Goal: Information Seeking & Learning: Learn about a topic

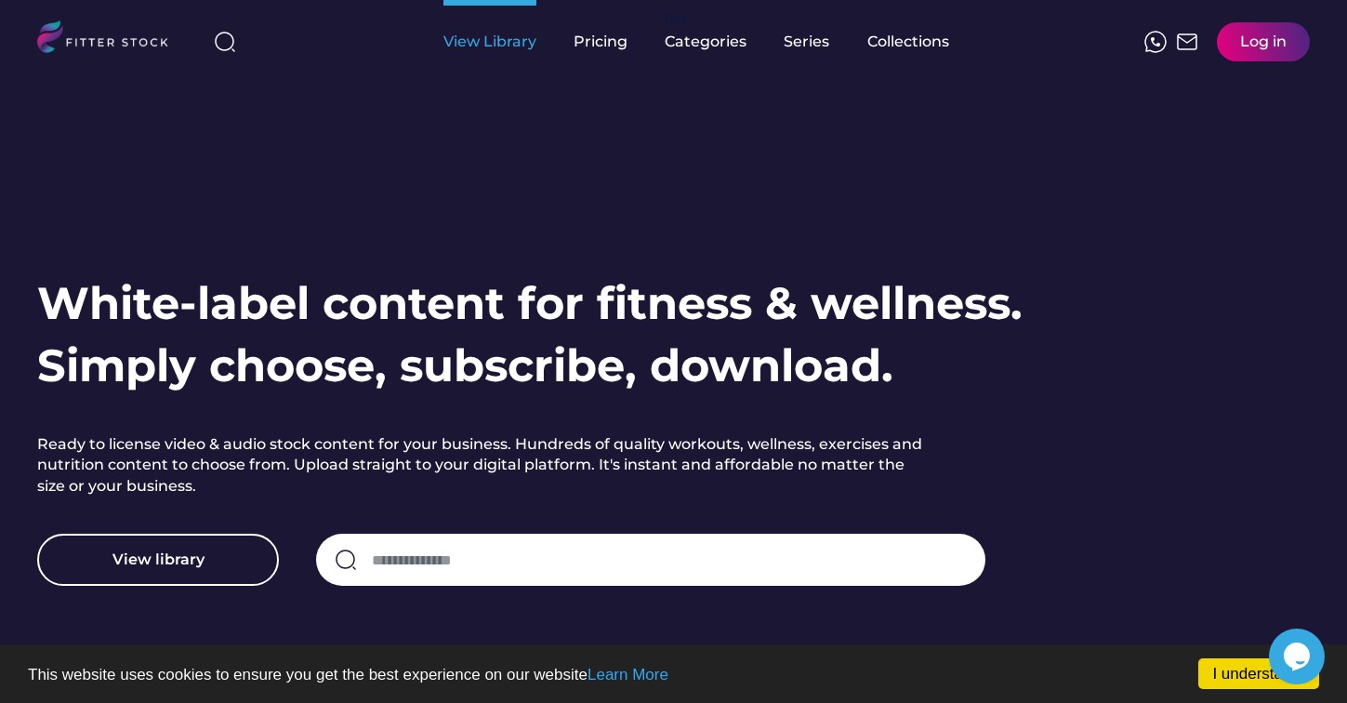
click at [484, 33] on div "View Library" at bounding box center [490, 42] width 93 height 20
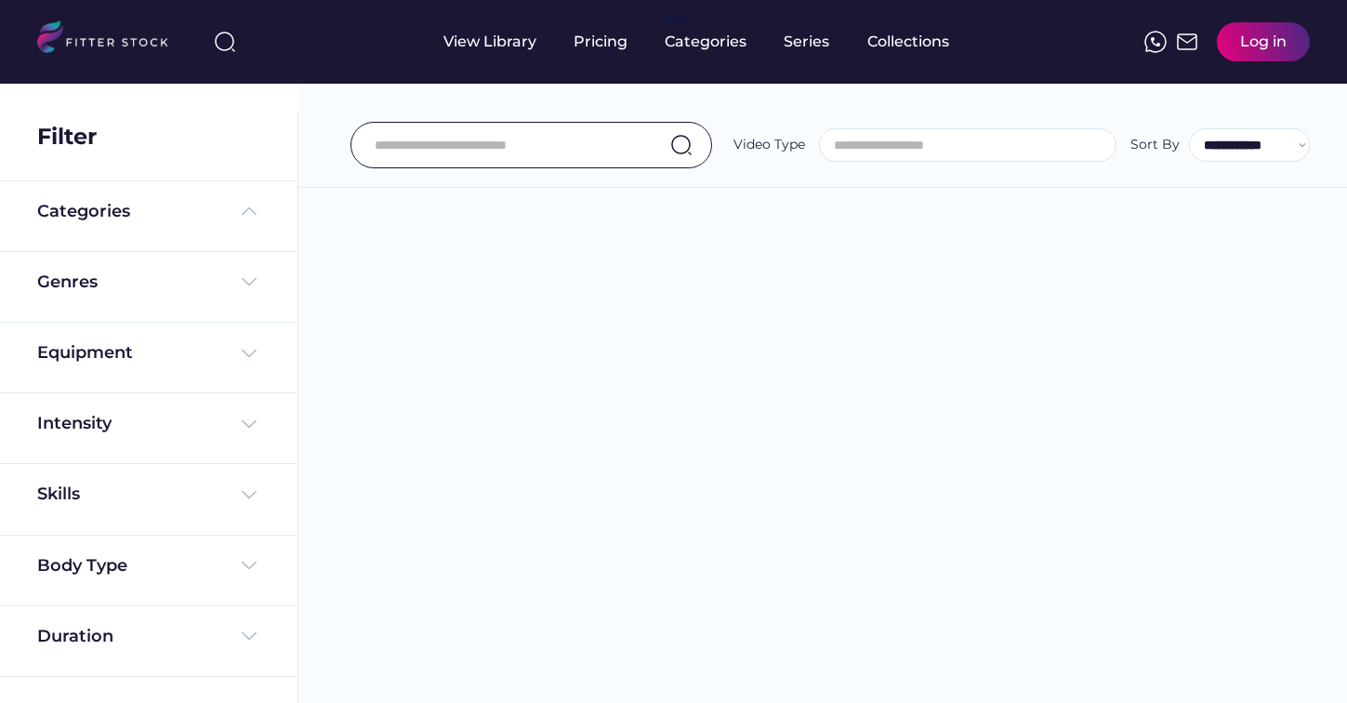
select select
select select "**********"
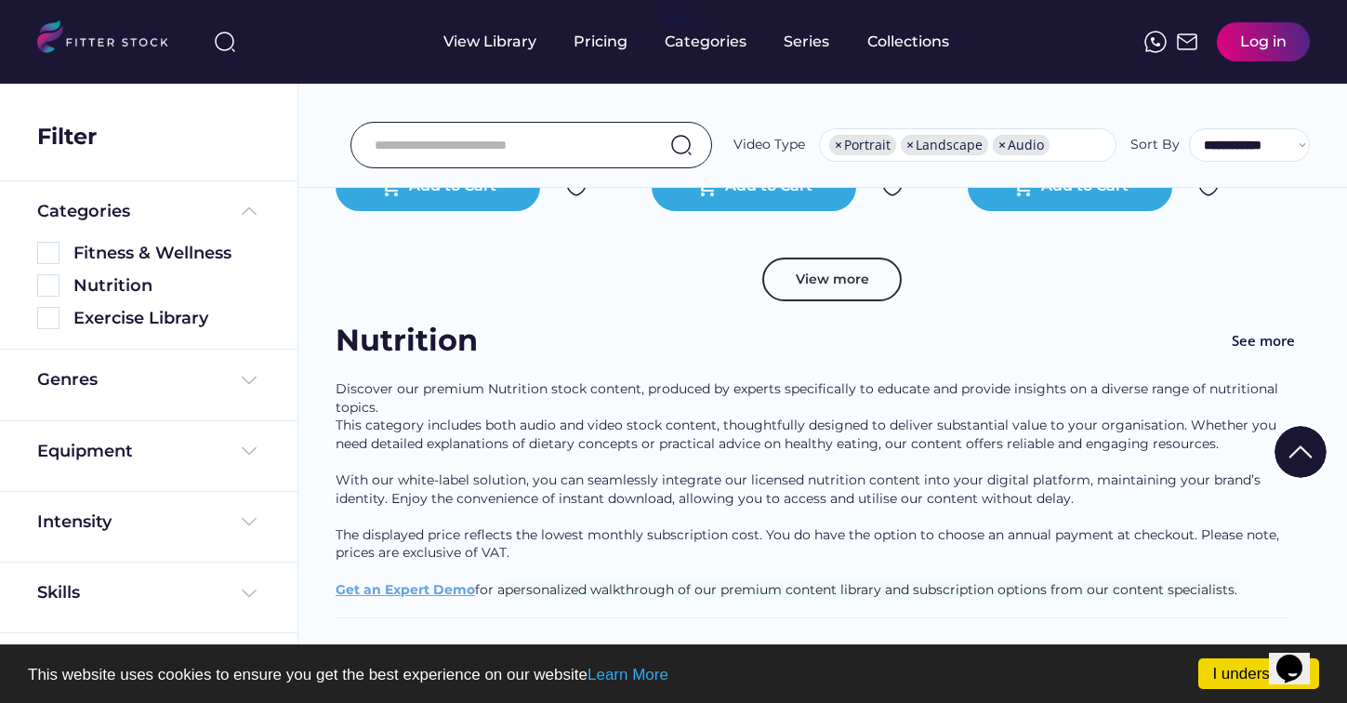
scroll to position [3656, 0]
click at [814, 287] on button "View more" at bounding box center [831, 279] width 139 height 45
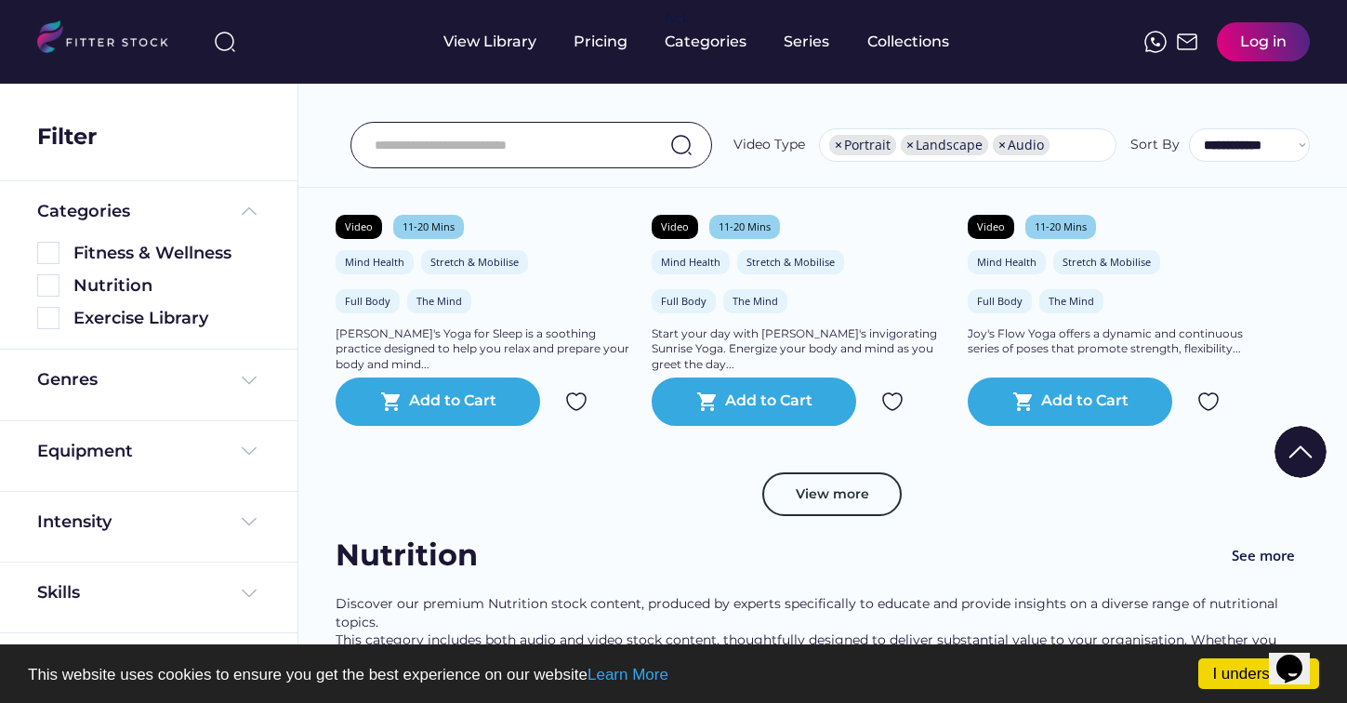
scroll to position [6864, 0]
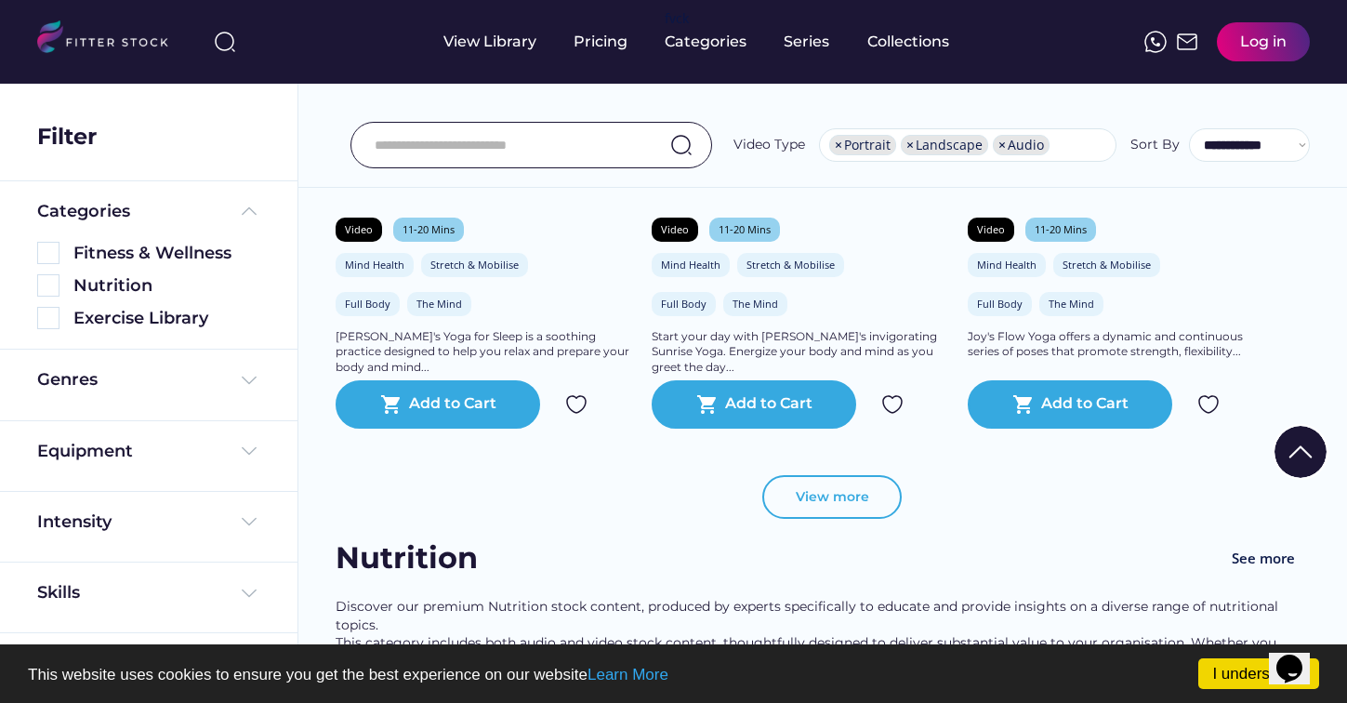
click at [825, 507] on button "View more" at bounding box center [831, 497] width 139 height 45
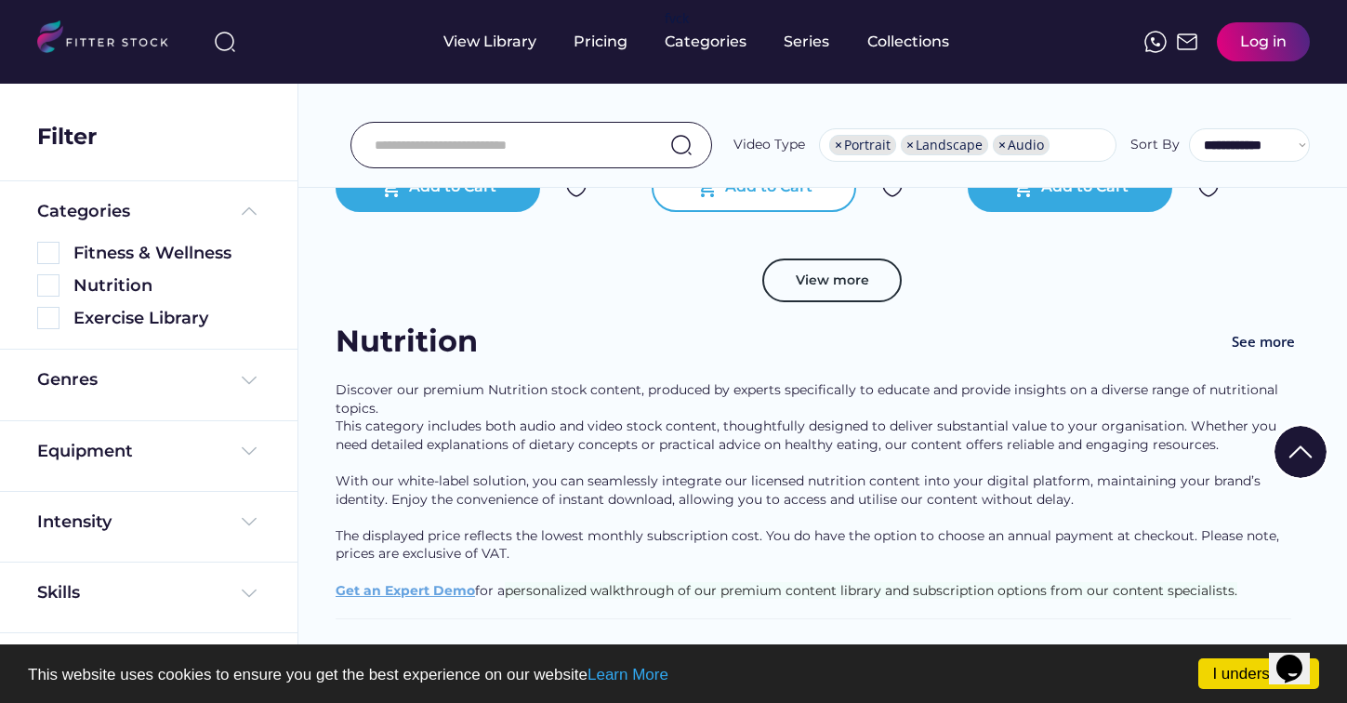
scroll to position [10343, 0]
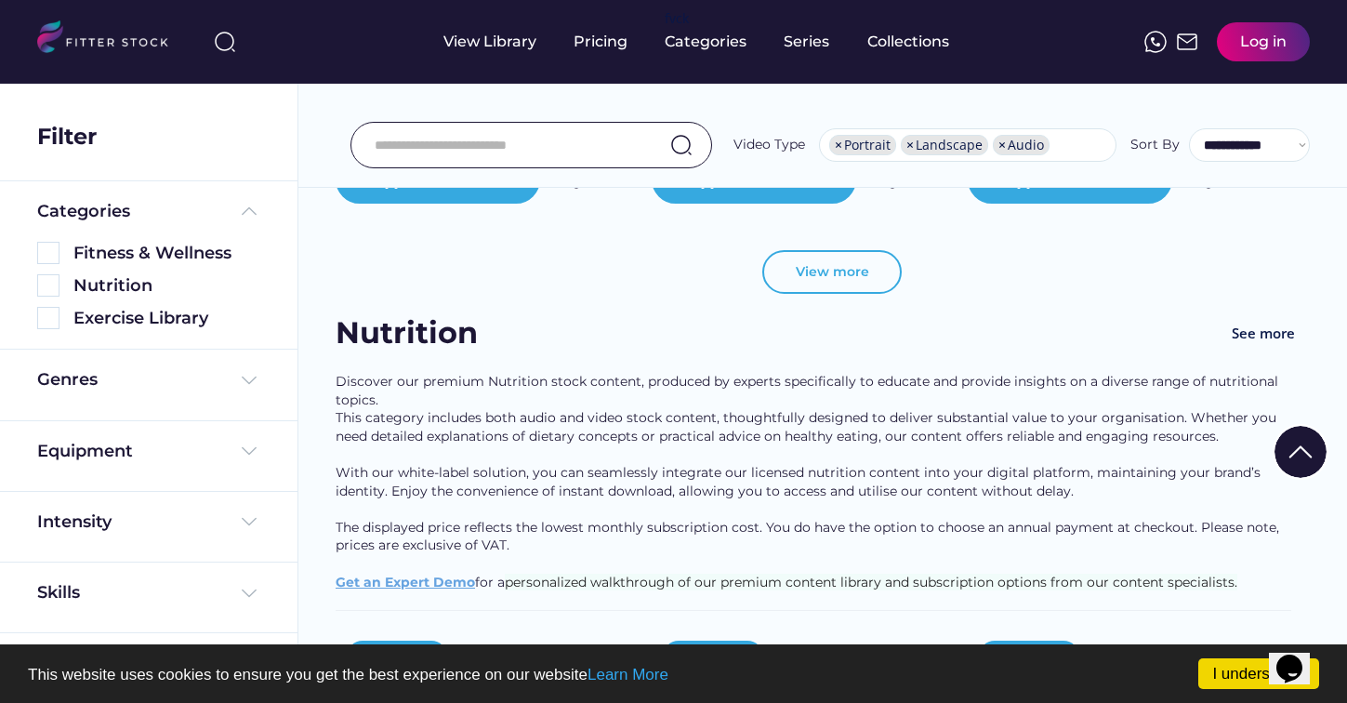
click at [804, 294] on button "View more" at bounding box center [831, 272] width 139 height 45
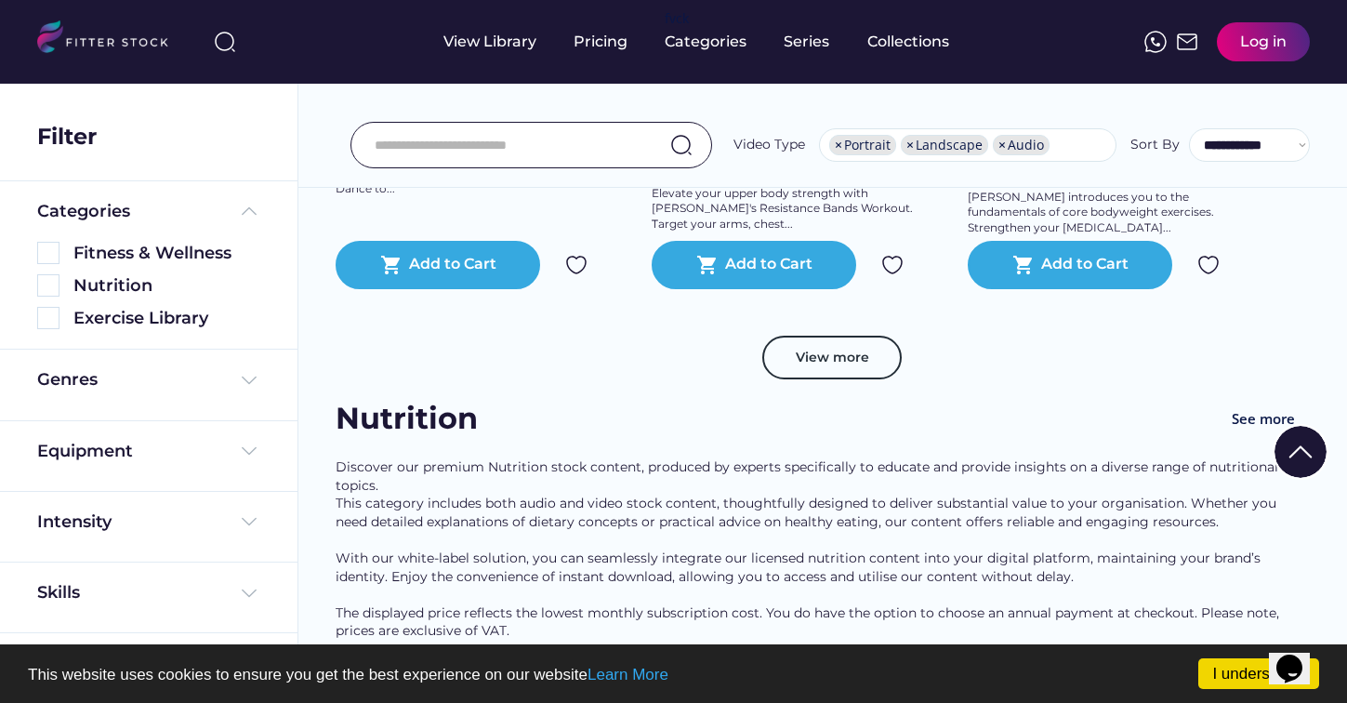
scroll to position [13627, 0]
